Goal: Task Accomplishment & Management: Use online tool/utility

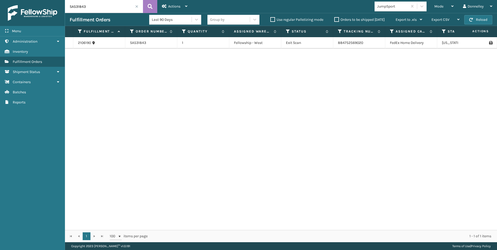
click at [137, 6] on span at bounding box center [136, 6] width 3 height 3
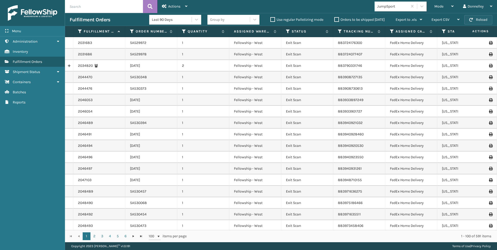
click at [478, 20] on button "Reload" at bounding box center [479, 19] width 28 height 9
click at [445, 3] on div "Mode" at bounding box center [444, 6] width 19 height 13
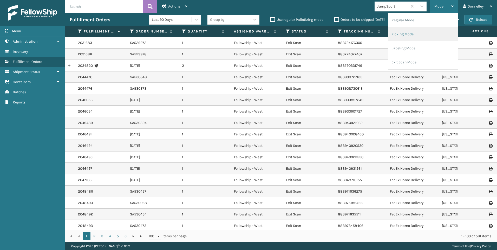
click at [408, 35] on li "Picking Mode" at bounding box center [424, 34] width 70 height 14
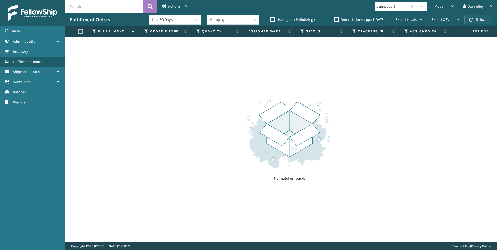
click at [471, 17] on button "Reload" at bounding box center [479, 19] width 28 height 9
